Goal: Entertainment & Leisure: Consume media (video, audio)

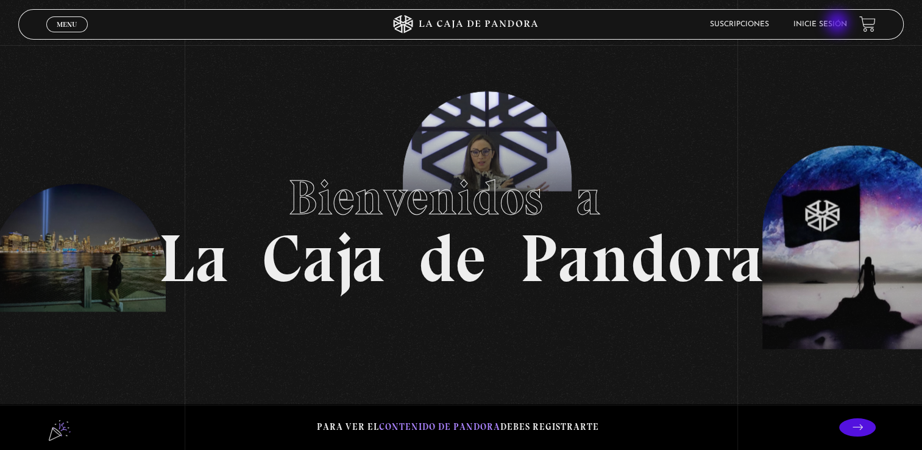
click at [838, 24] on link "Inicie sesión" at bounding box center [820, 24] width 54 height 7
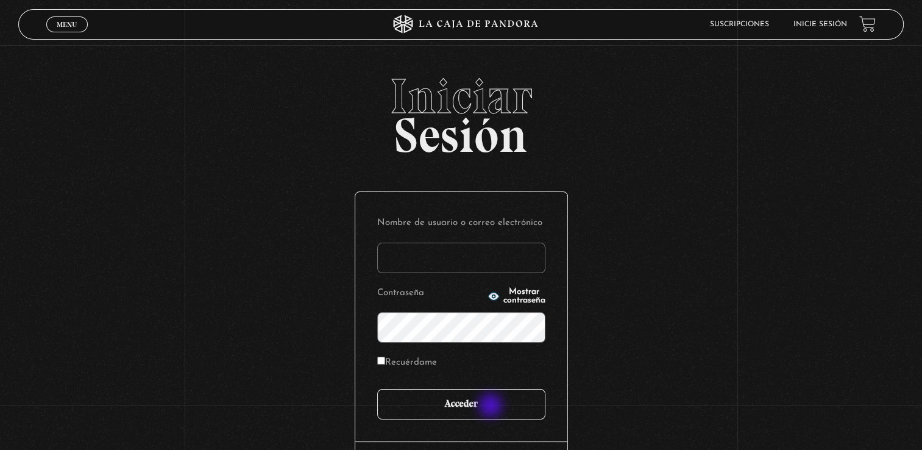
type input "yahaira E"
click at [492, 406] on input "Acceder" at bounding box center [461, 404] width 168 height 30
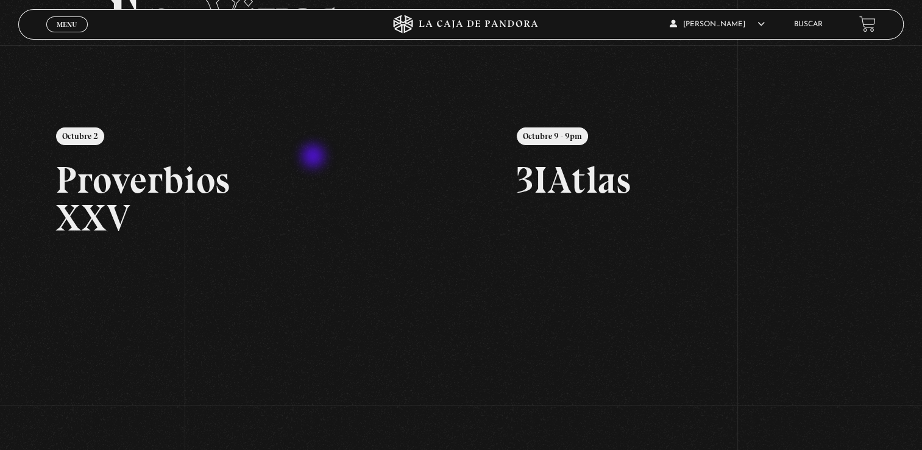
scroll to position [122, 0]
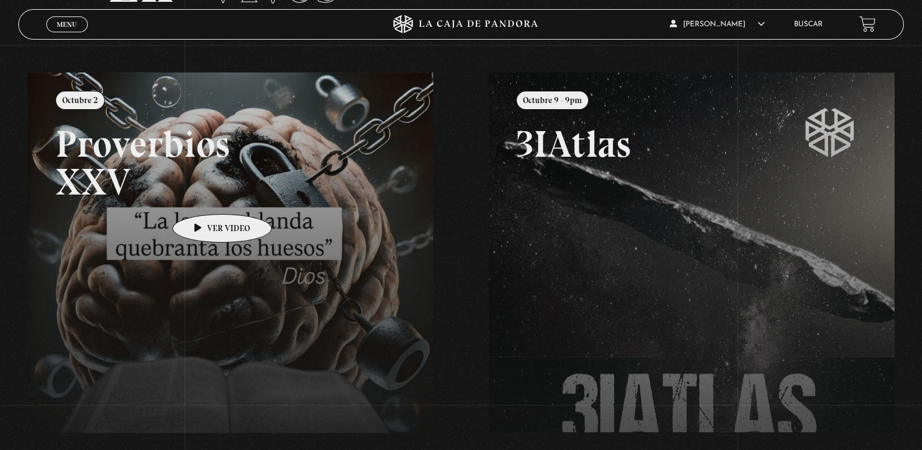
click at [203, 196] on link at bounding box center [488, 297] width 922 height 450
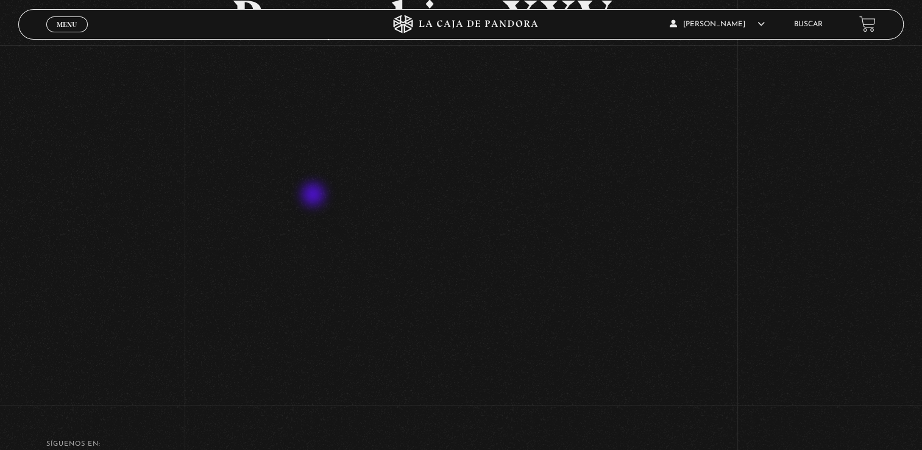
scroll to position [61, 0]
